Goal: Find specific page/section: Find specific page/section

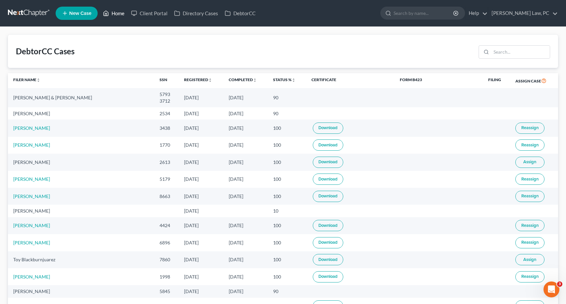
click at [107, 12] on icon at bounding box center [106, 13] width 6 height 8
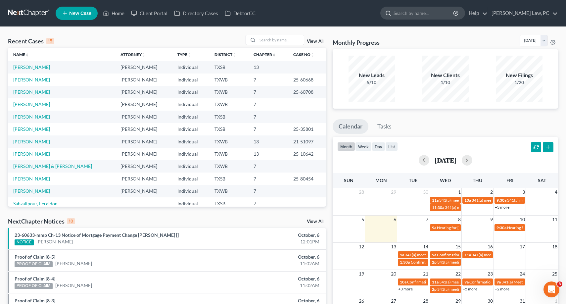
click at [411, 17] on input "search" at bounding box center [423, 13] width 61 height 12
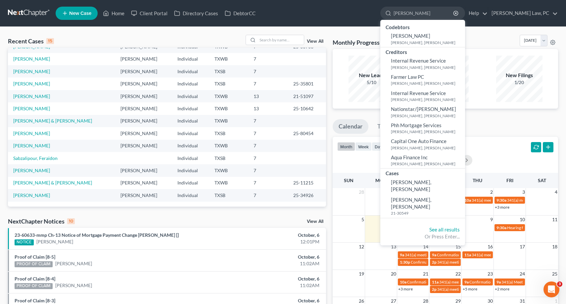
drag, startPoint x: 398, startPoint y: 13, endPoint x: 369, endPoint y: 13, distance: 28.8
click at [369, 13] on ul "New Case Home Client Portal Directory Cases DebtorCC [PERSON_NAME] - No Result …" at bounding box center [307, 13] width 502 height 17
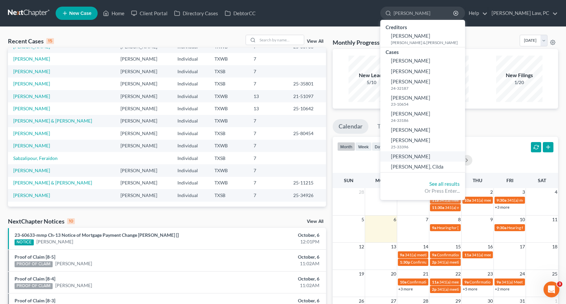
type input "[PERSON_NAME]"
click at [406, 153] on span "[PERSON_NAME]" at bounding box center [410, 156] width 39 height 6
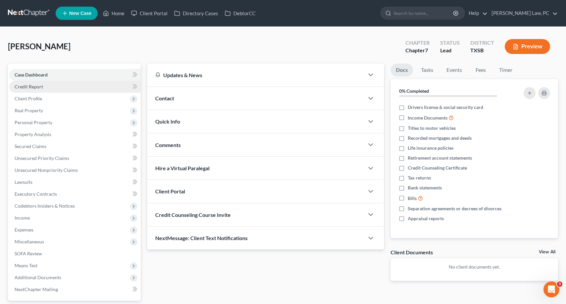
click at [53, 85] on link "Credit Report" at bounding box center [74, 87] width 131 height 12
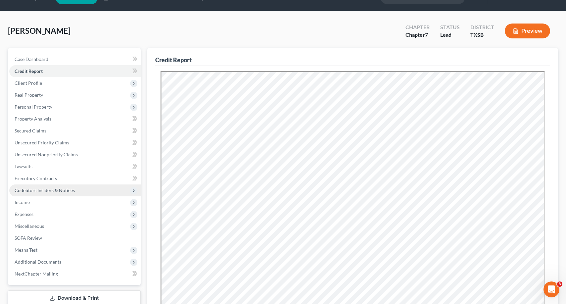
scroll to position [20, 0]
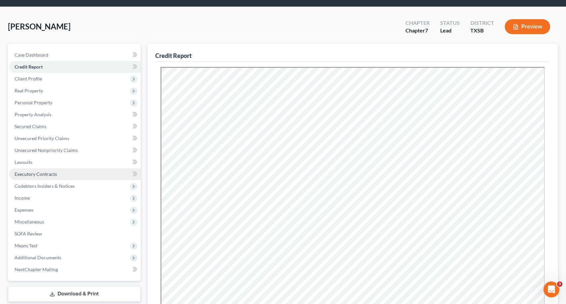
click at [78, 173] on link "Executory Contracts" at bounding box center [74, 174] width 131 height 12
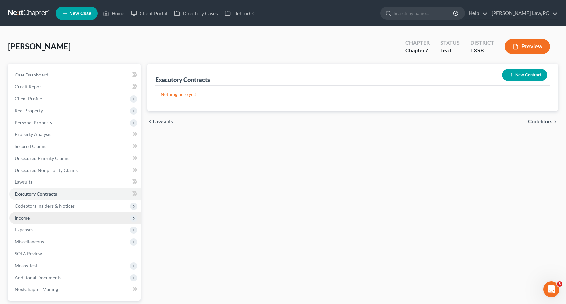
click at [52, 217] on span "Income" at bounding box center [74, 218] width 131 height 12
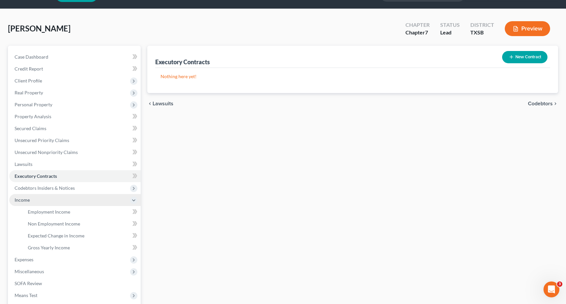
scroll to position [20, 0]
